Goal: Check status: Check status

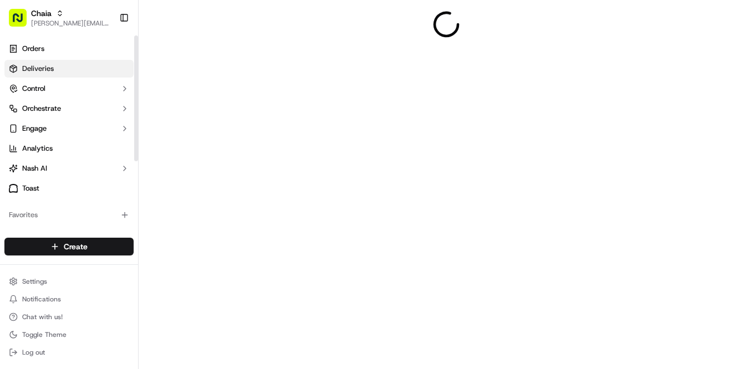
click at [82, 67] on link "Deliveries" at bounding box center [68, 69] width 129 height 18
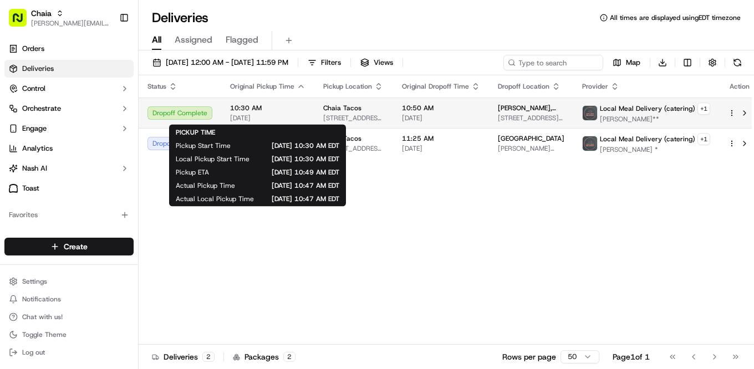
click at [258, 112] on div "10:30 AM [DATE]" at bounding box center [267, 113] width 75 height 19
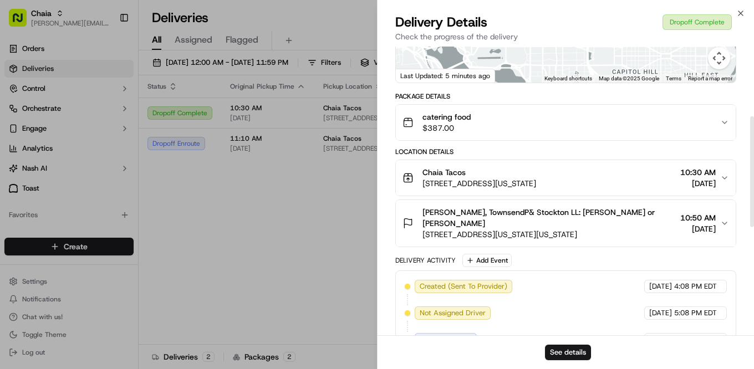
scroll to position [236, 0]
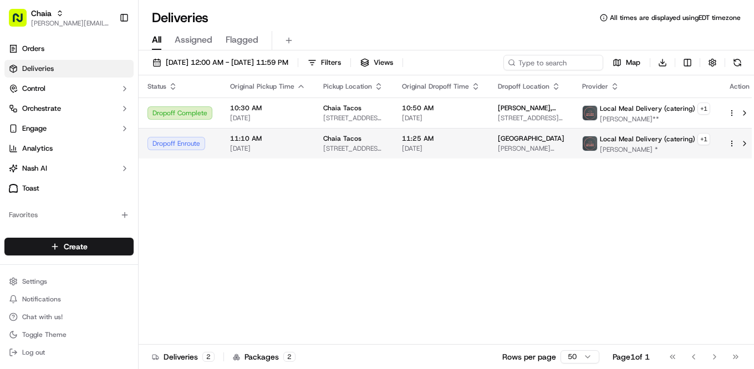
click at [386, 140] on td "Chaia Tacos [STREET_ADDRESS][US_STATE]" at bounding box center [353, 143] width 79 height 31
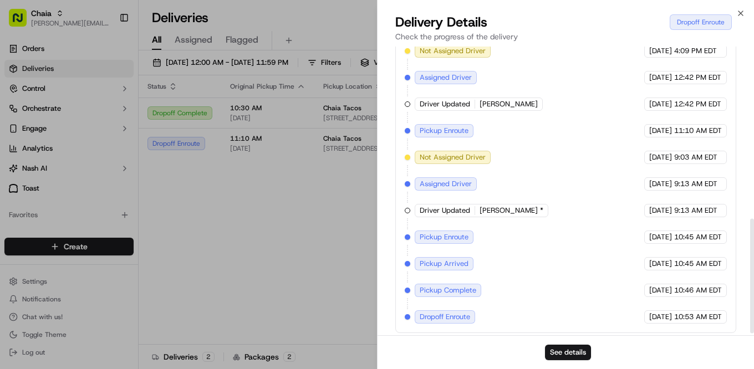
scroll to position [438, 0]
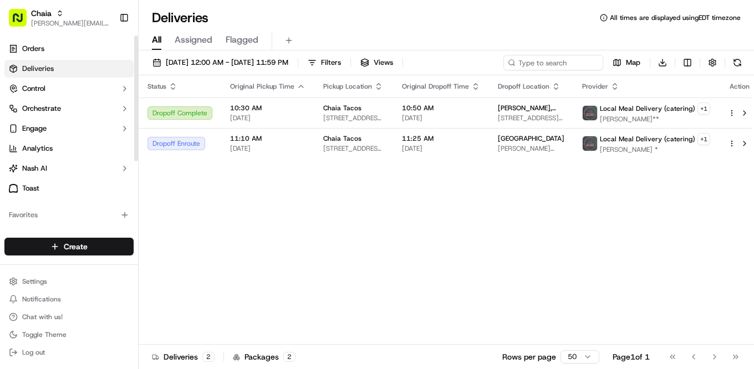
click at [81, 69] on link "Deliveries" at bounding box center [68, 69] width 129 height 18
